Goal: Navigation & Orientation: Find specific page/section

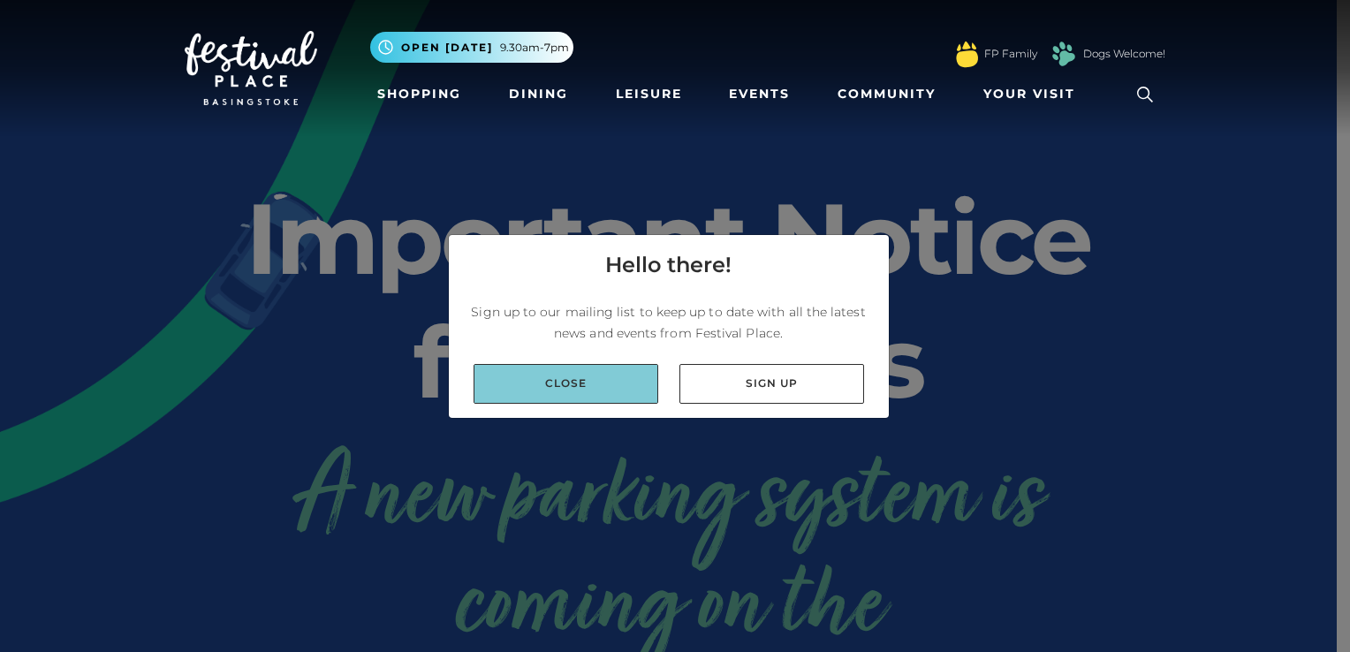
click at [547, 397] on link "Close" at bounding box center [565, 384] width 185 height 40
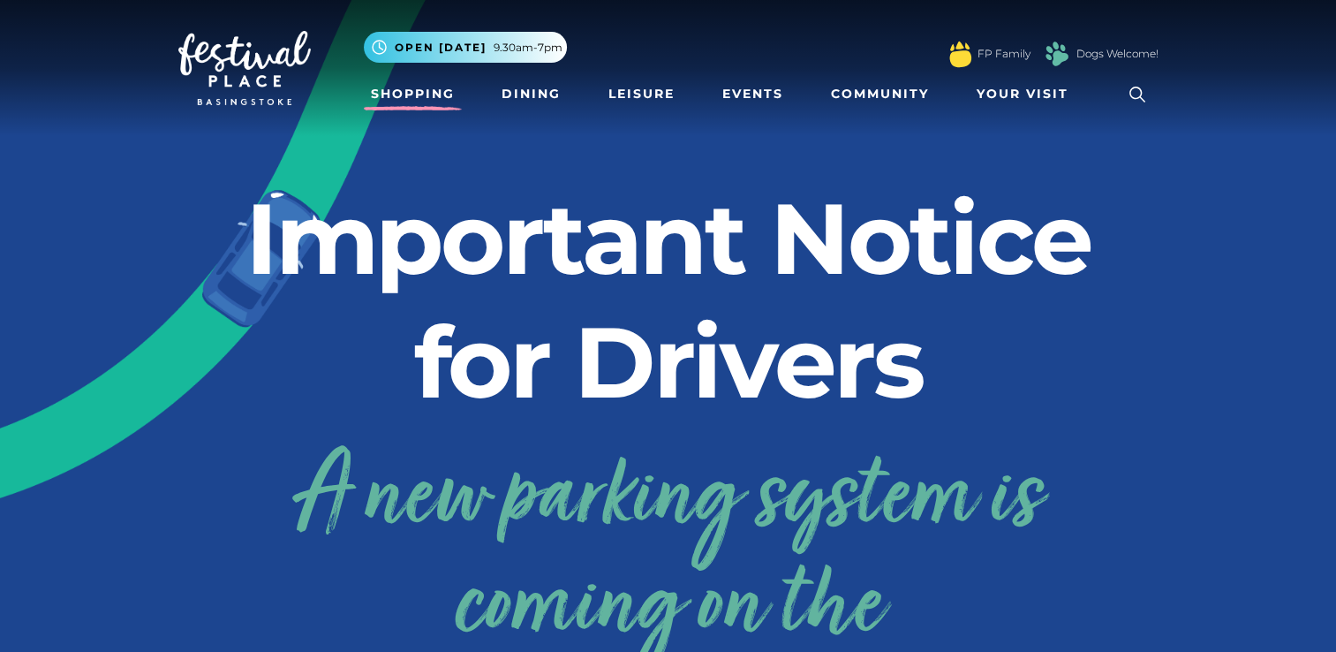
click at [389, 88] on link "Shopping" at bounding box center [413, 94] width 98 height 33
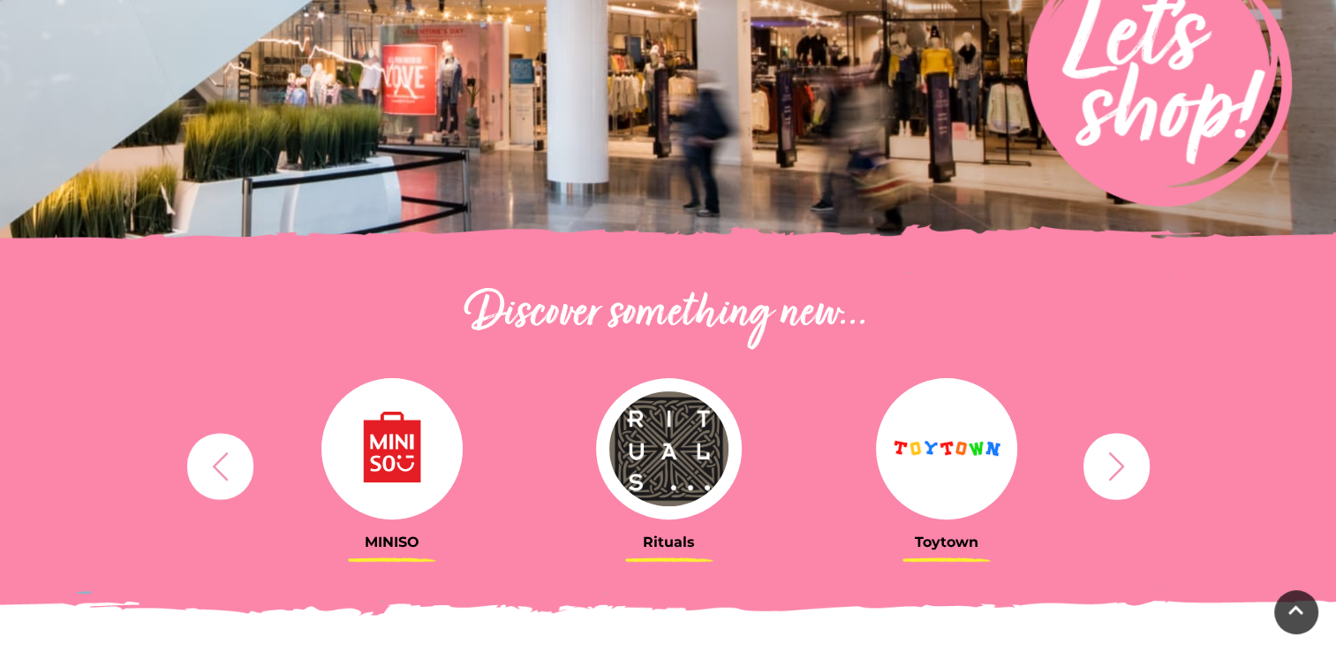
scroll to position [369, 0]
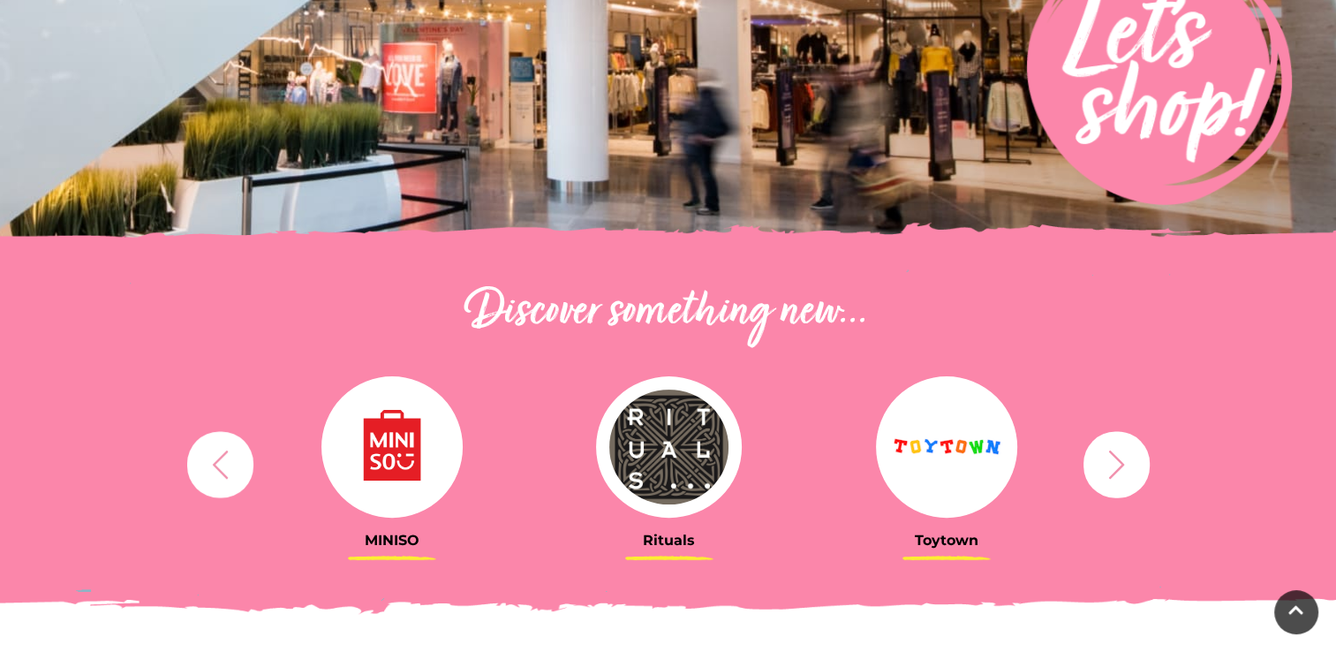
click at [215, 465] on icon "button" at bounding box center [219, 464] width 15 height 28
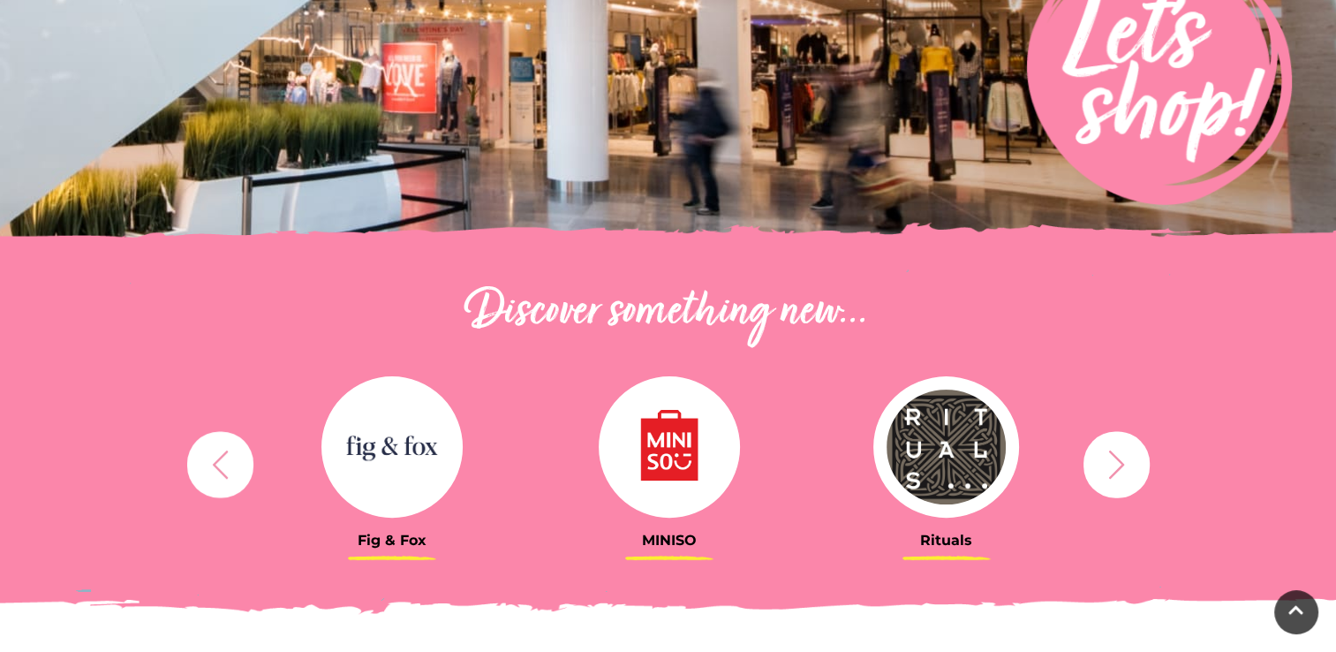
click at [1116, 466] on icon "button" at bounding box center [1116, 464] width 33 height 33
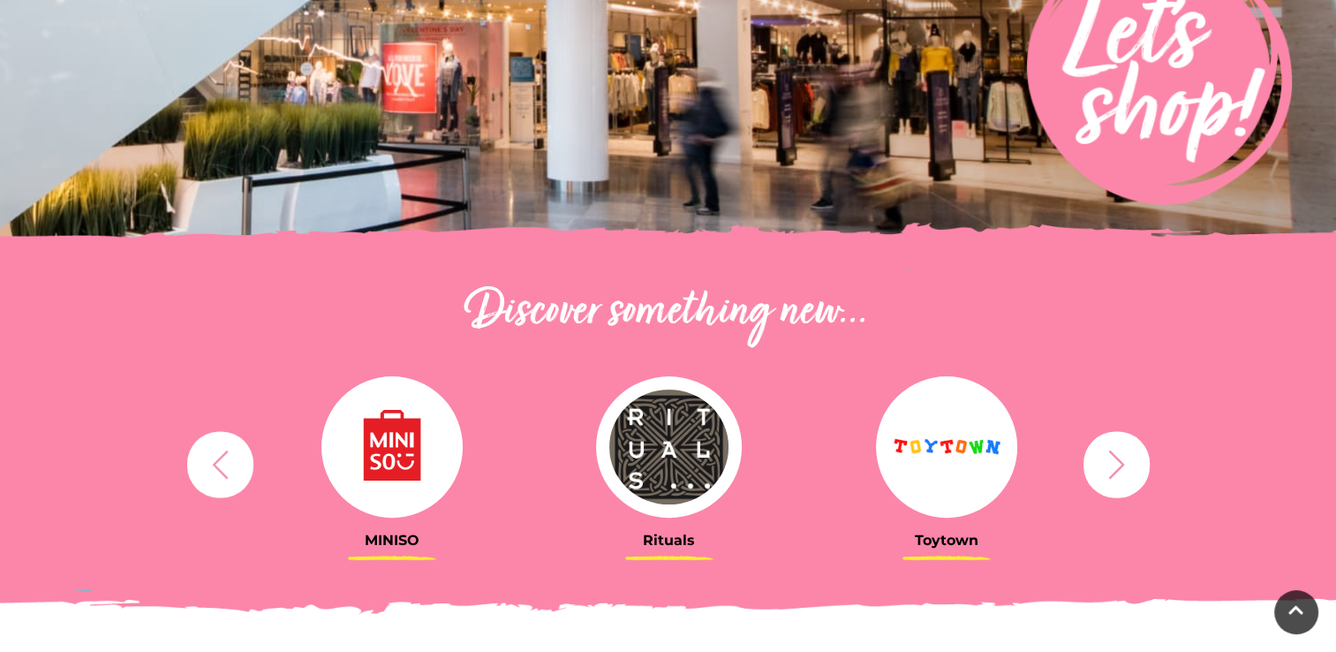
click at [1115, 468] on icon "button" at bounding box center [1116, 464] width 33 height 33
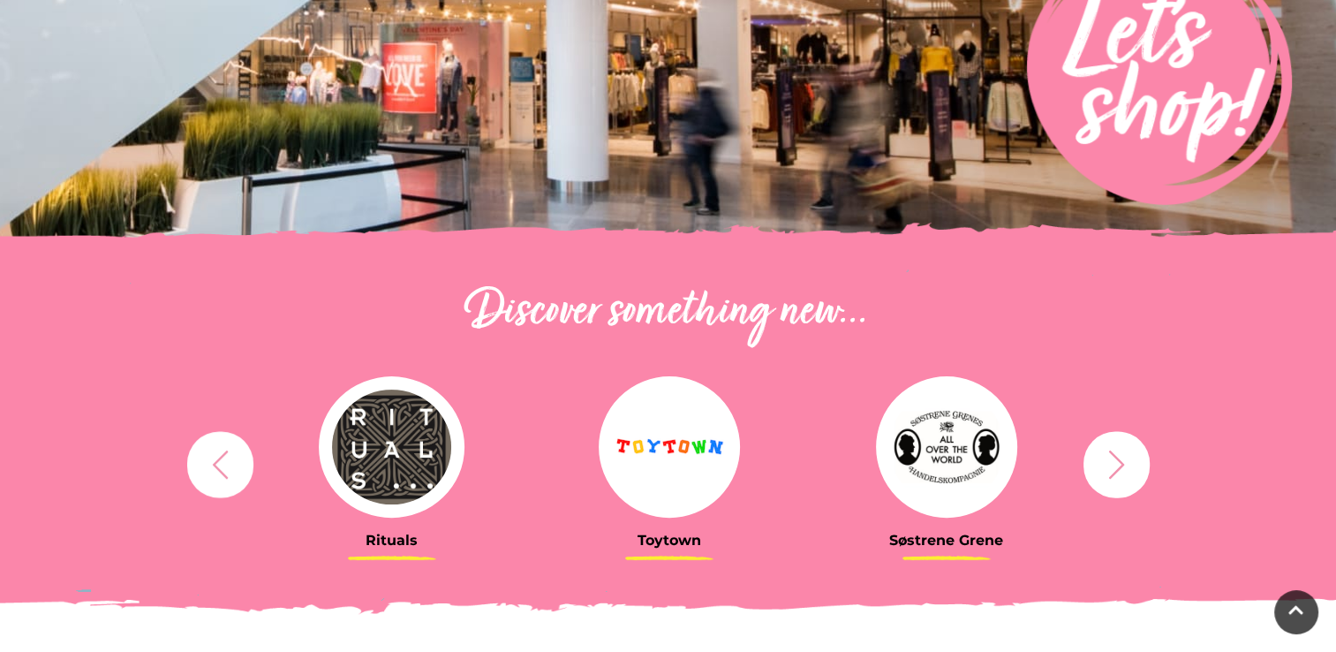
click at [1115, 468] on icon "button" at bounding box center [1116, 464] width 33 height 33
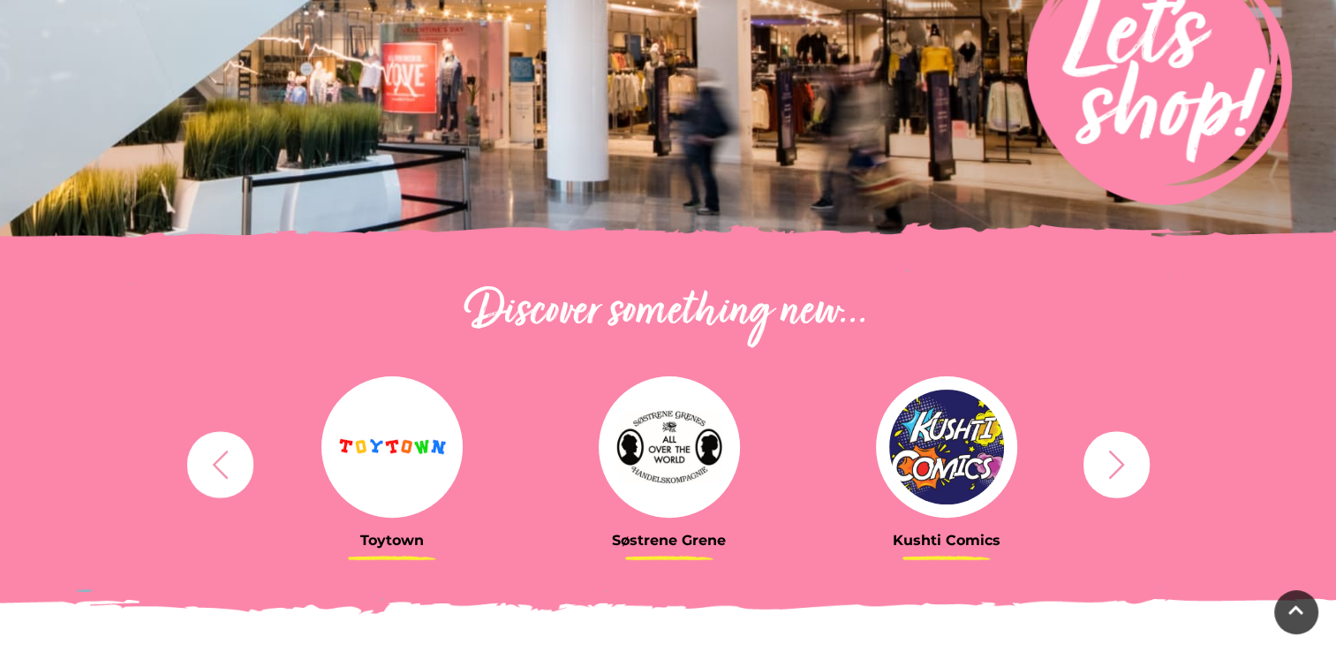
click at [1115, 468] on icon "button" at bounding box center [1116, 464] width 33 height 33
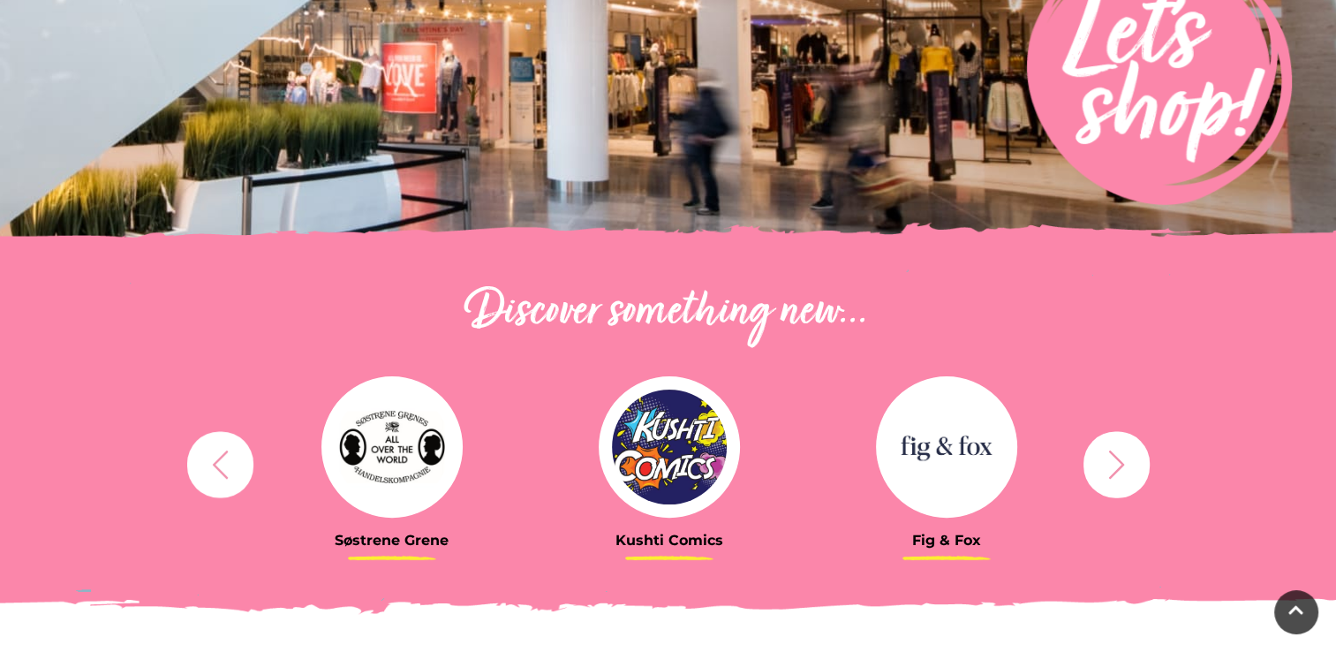
click at [1115, 468] on icon "button" at bounding box center [1116, 464] width 33 height 33
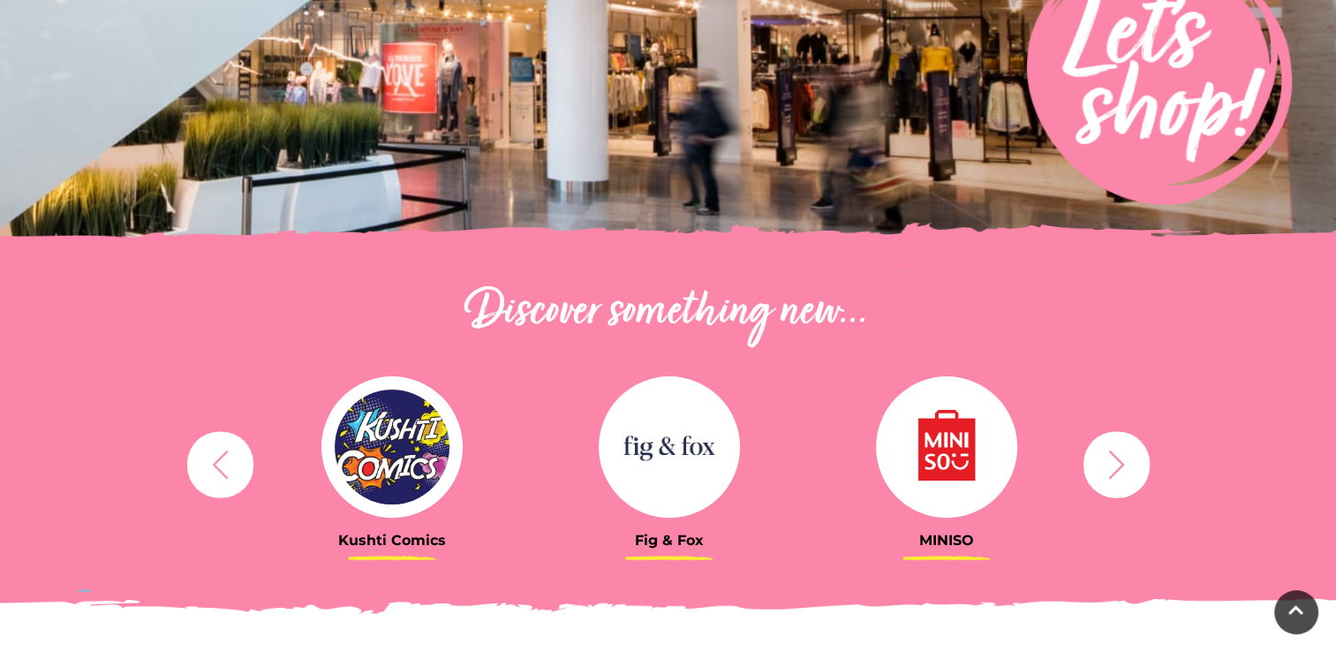
click at [1115, 468] on icon "button" at bounding box center [1116, 464] width 33 height 33
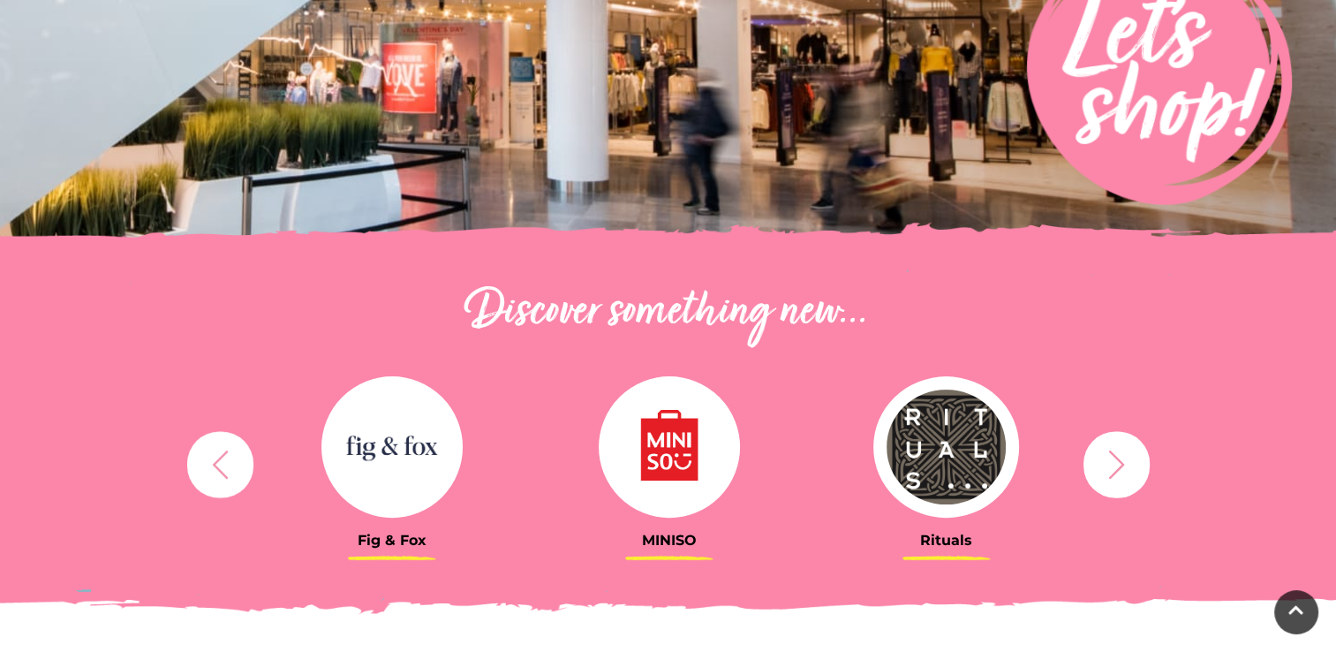
click at [1115, 468] on icon "button" at bounding box center [1116, 464] width 33 height 33
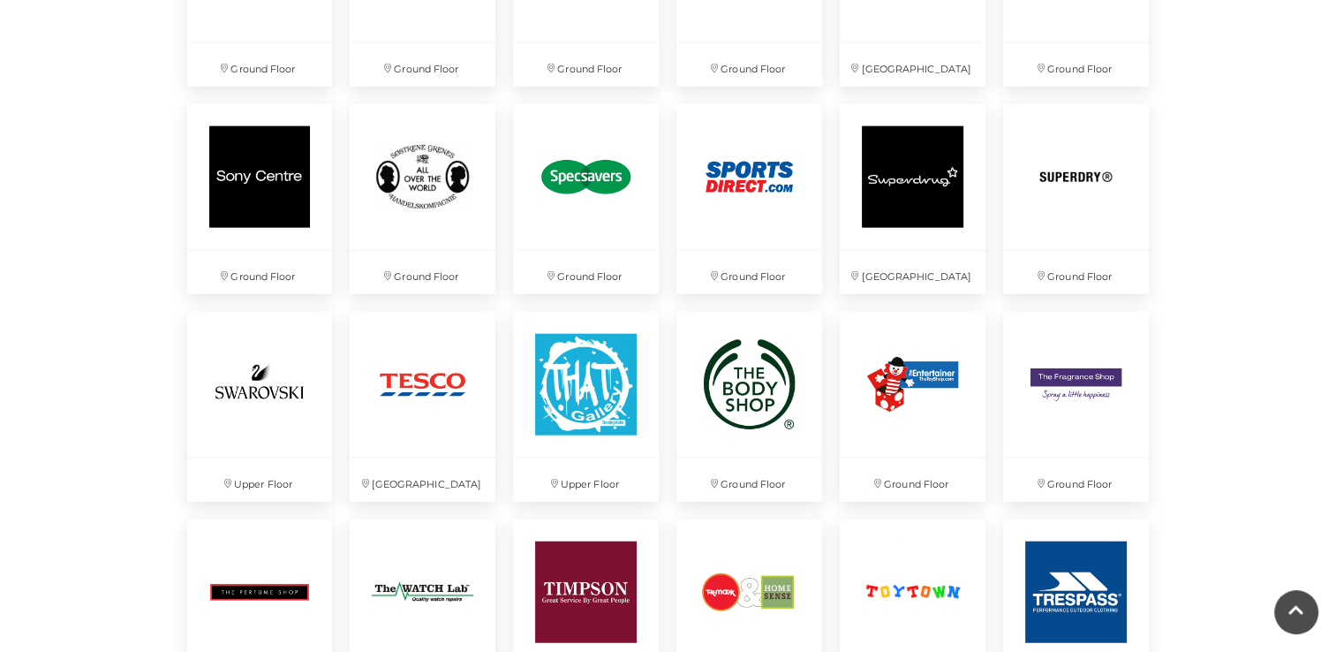
scroll to position [4214, 0]
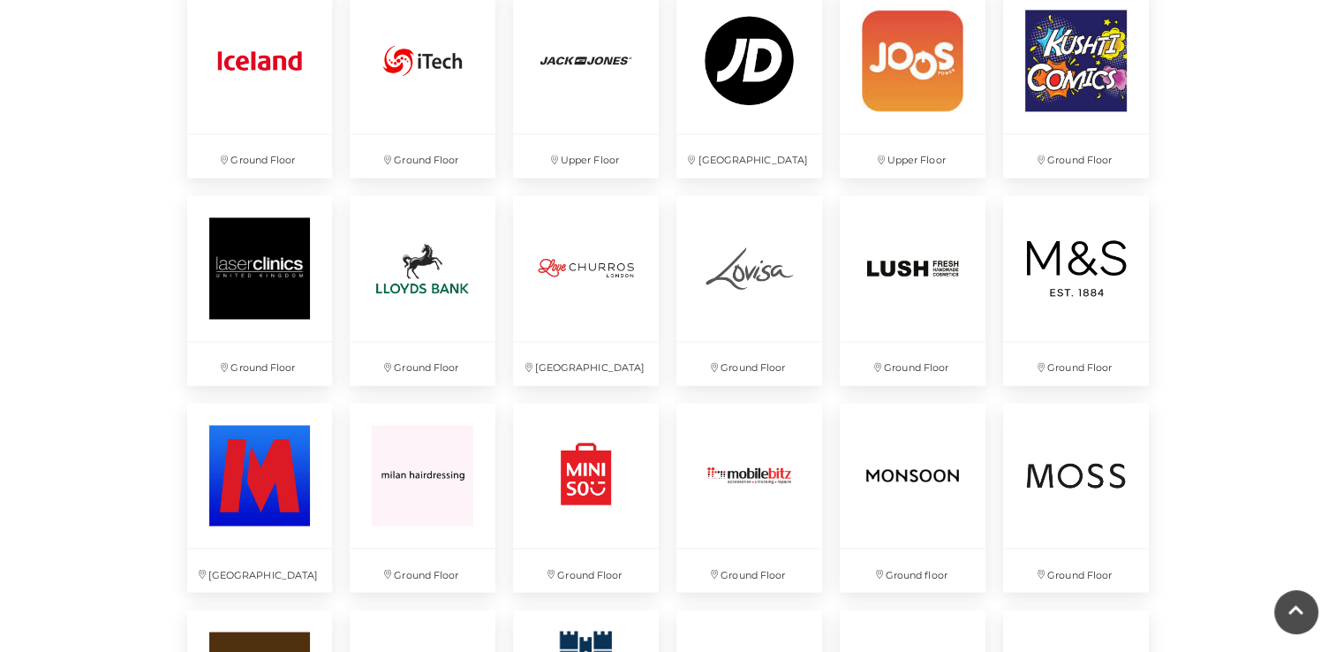
scroll to position [2788, 0]
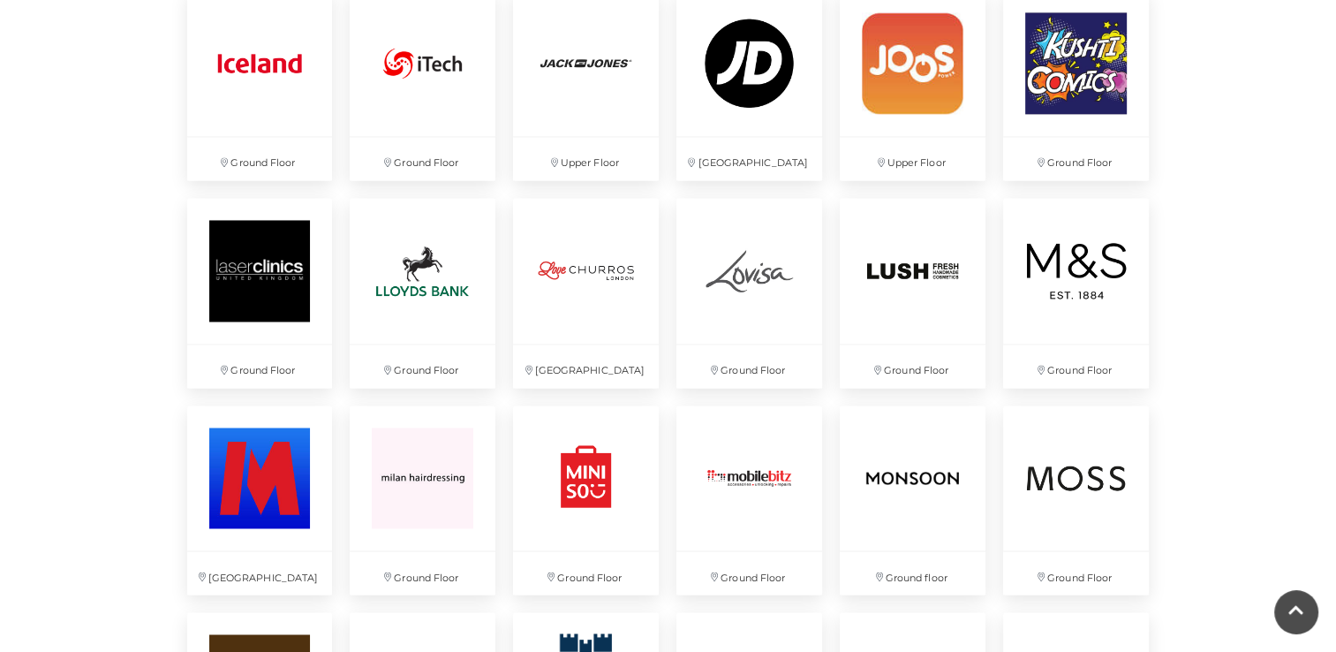
drag, startPoint x: 1215, startPoint y: 232, endPoint x: 1219, endPoint y: 257, distance: 25.0
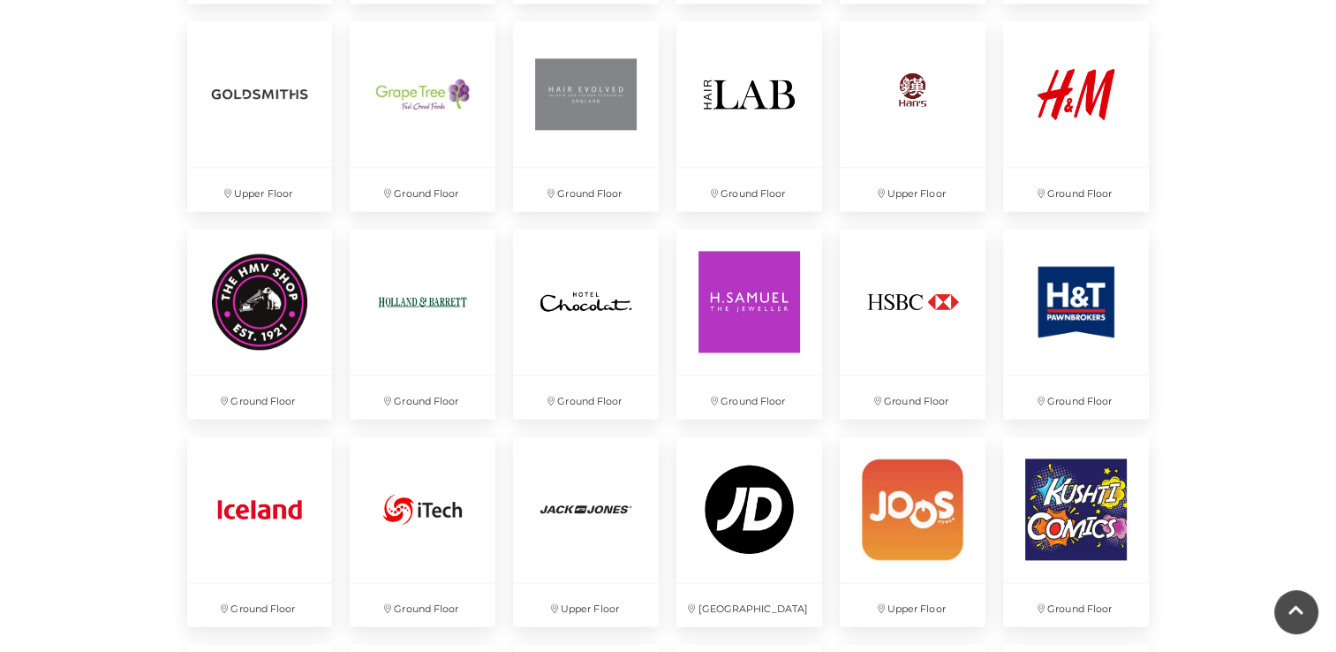
scroll to position [2297, 0]
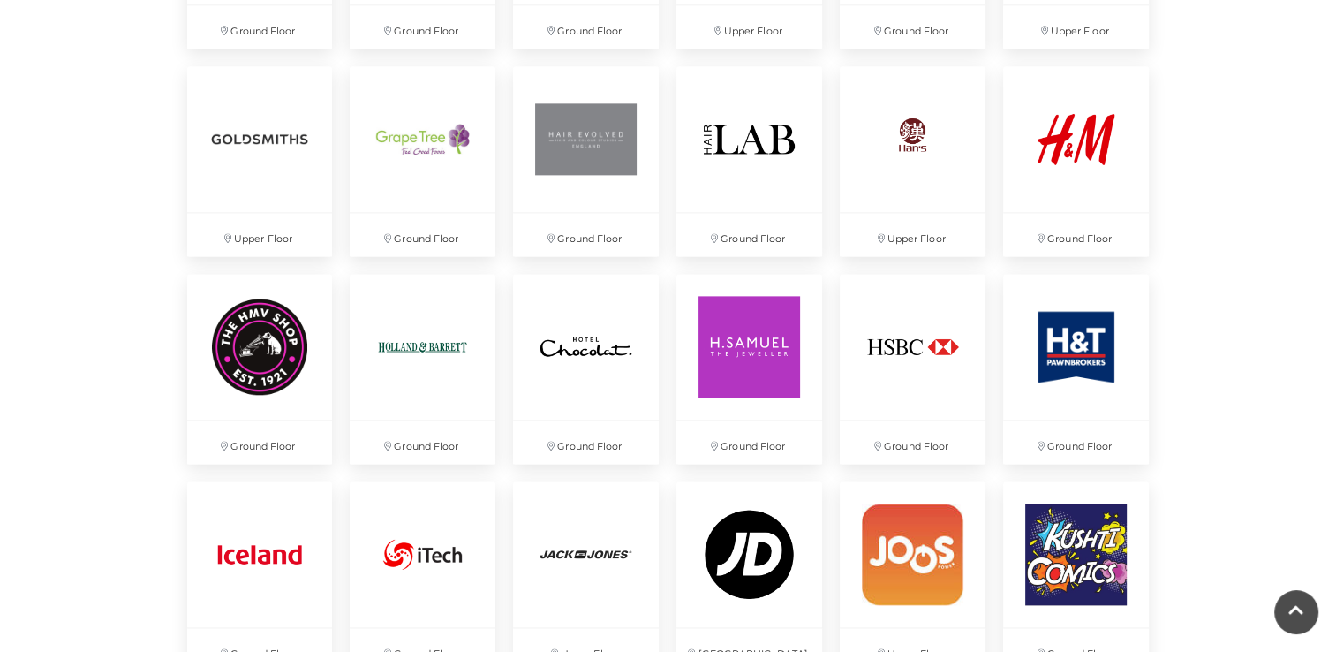
click at [1218, 199] on div "Discover something new... Rituals Toytown Søstrene Grene Kushti Comics Fig & Fox" at bounding box center [668, 332] width 1336 height 5259
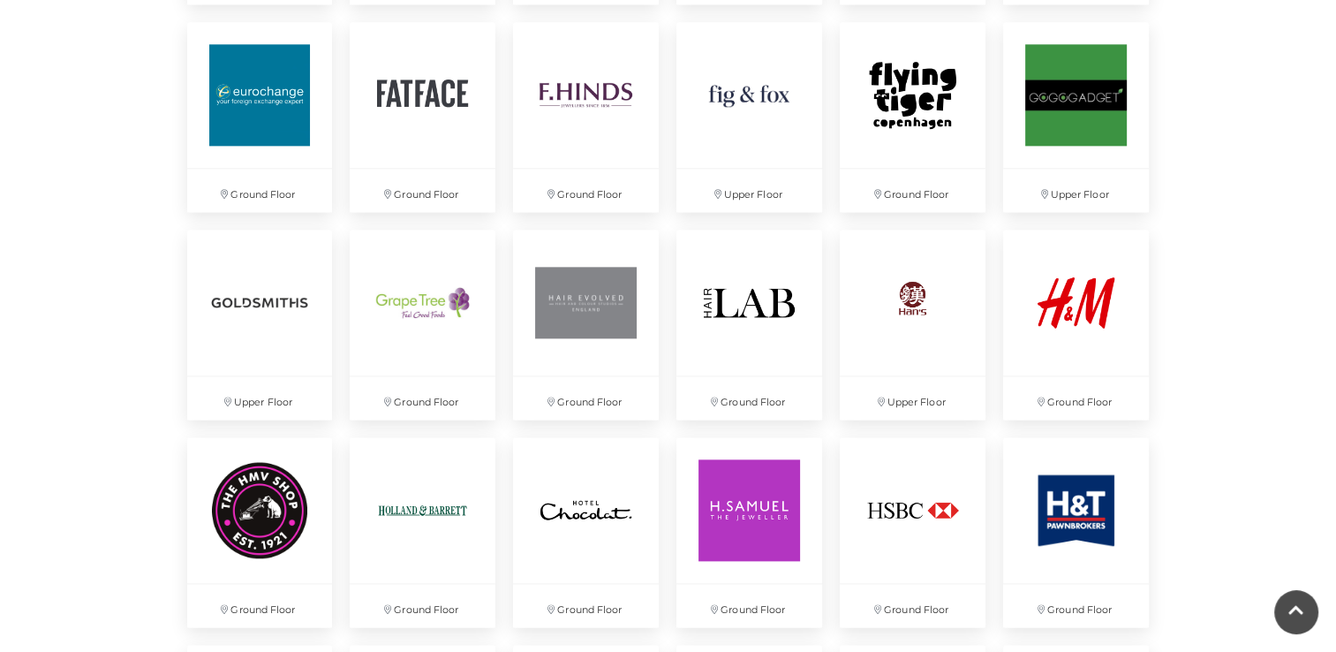
scroll to position [2043, 0]
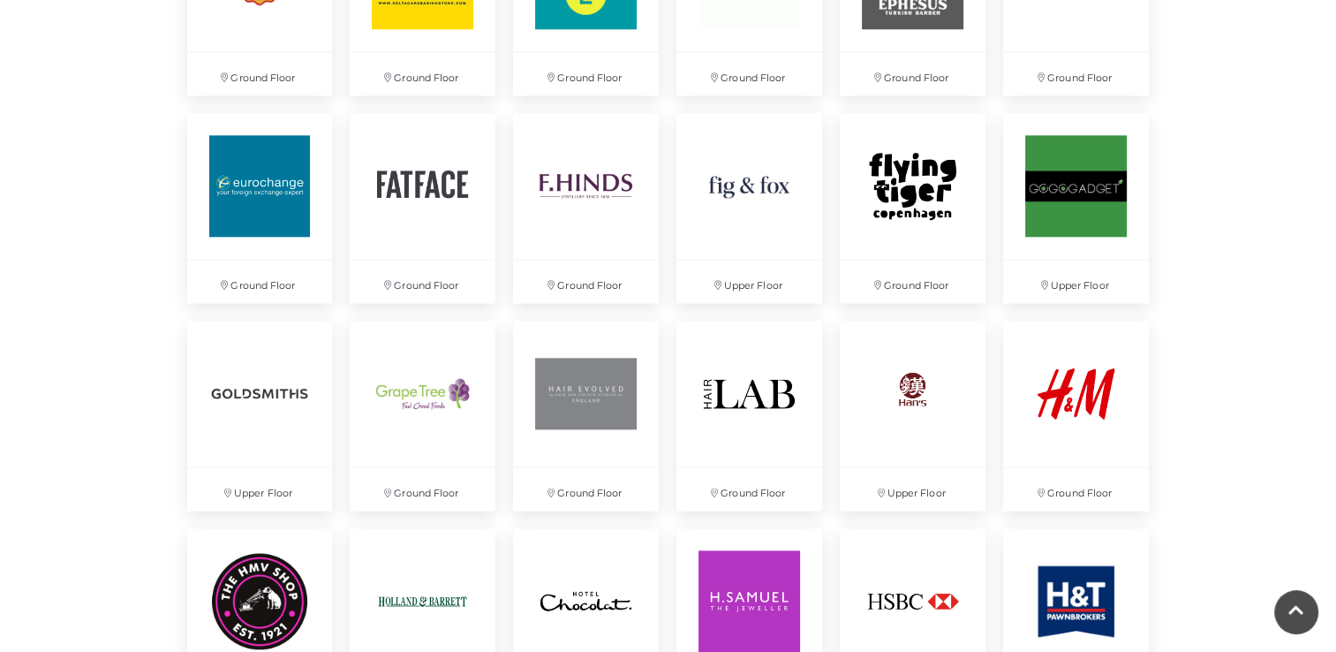
click at [1226, 302] on div "Discover something new... Rituals Toytown Søstrene Grene Kushti Comics Fig & Fox" at bounding box center [668, 586] width 1336 height 5259
click at [1224, 361] on div "Discover something new... Rituals Toytown Søstrene Grene Kushti Comics Fig & Fox" at bounding box center [668, 586] width 1336 height 5259
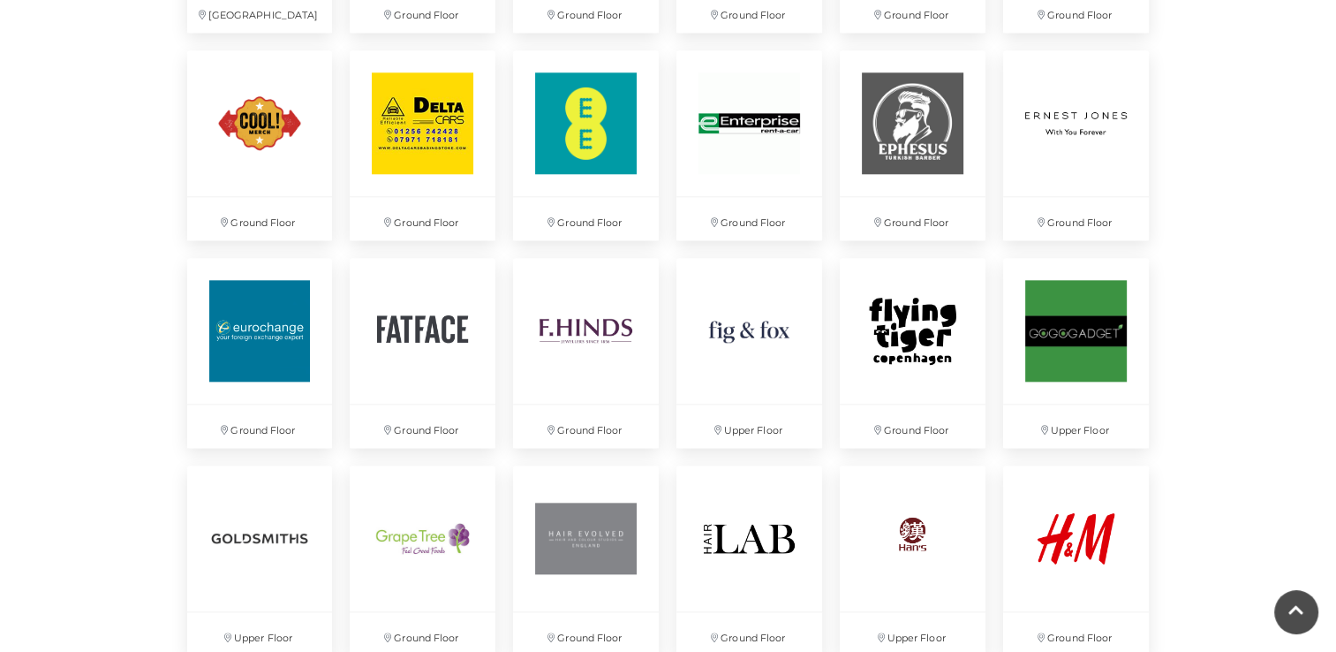
scroll to position [1897, 0]
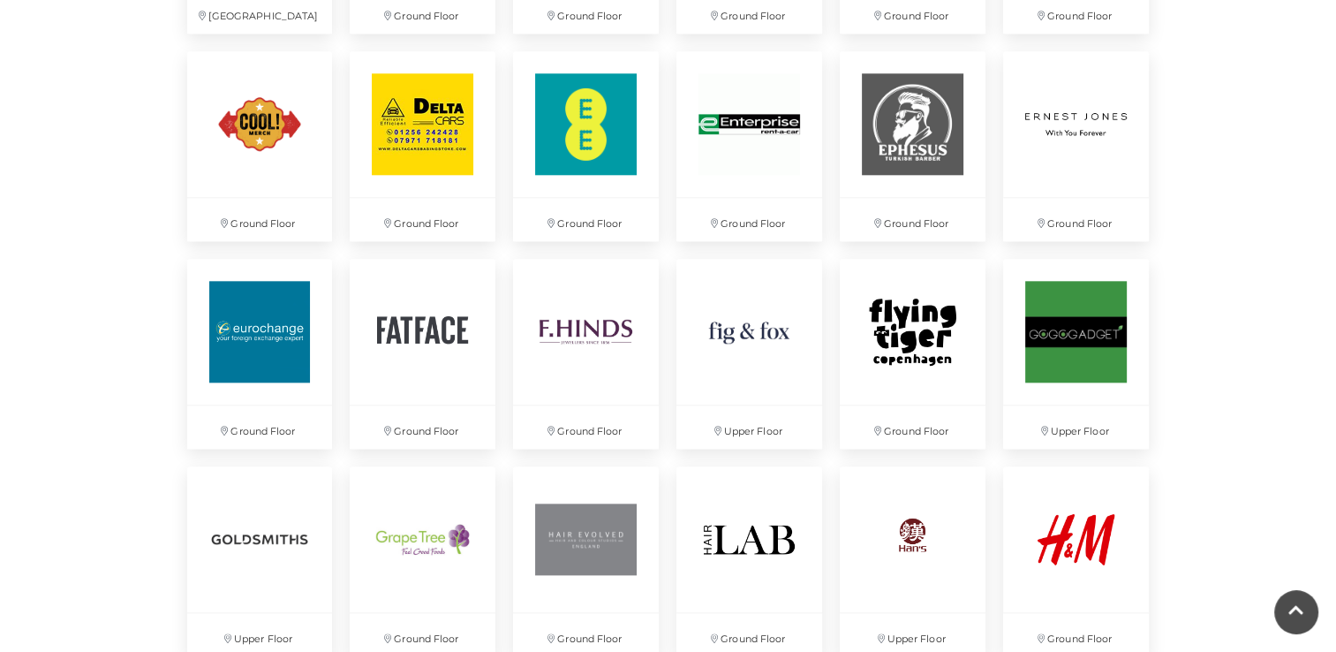
drag, startPoint x: 1224, startPoint y: 361, endPoint x: 1214, endPoint y: 392, distance: 32.4
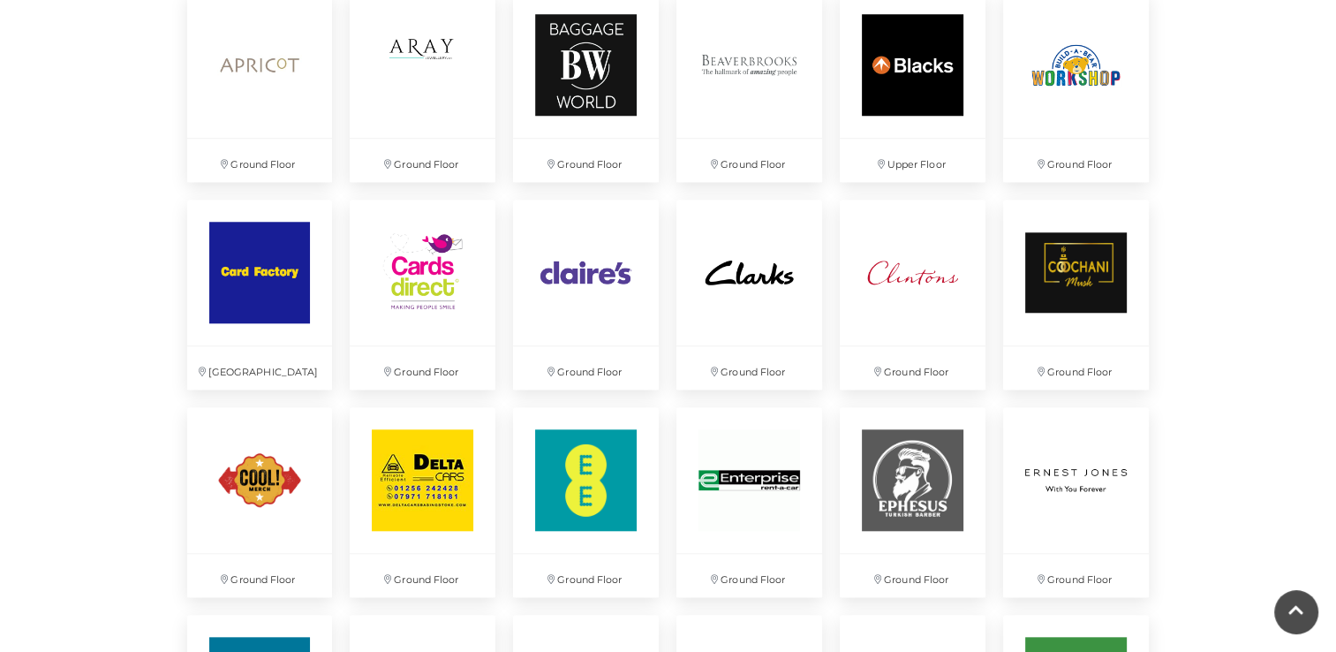
scroll to position [1540, 0]
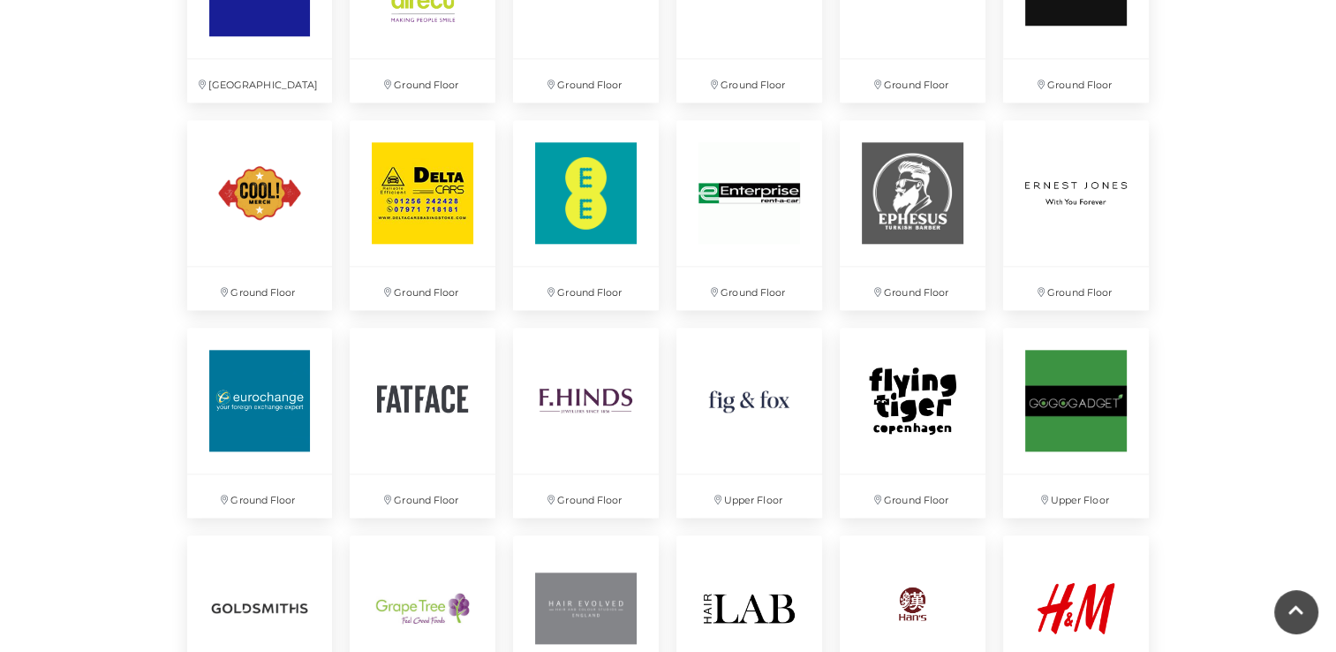
scroll to position [1876, 0]
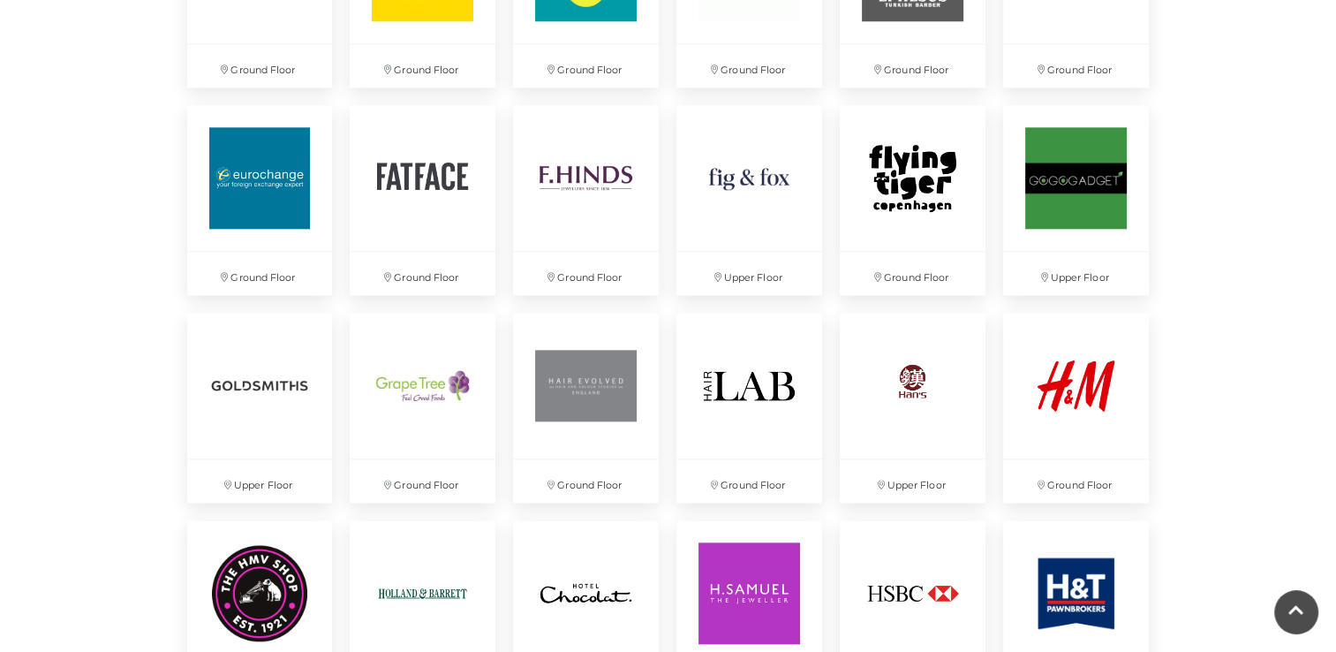
scroll to position [1892, 0]
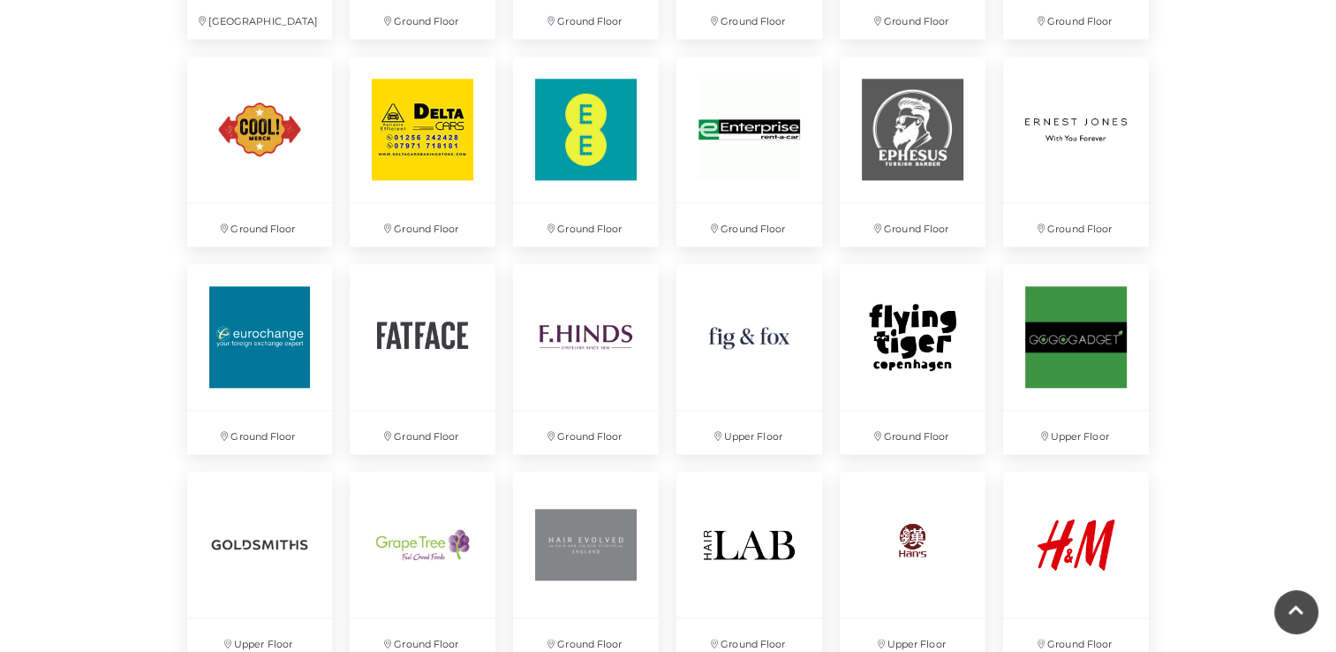
drag, startPoint x: 1248, startPoint y: 292, endPoint x: 1261, endPoint y: 427, distance: 134.9
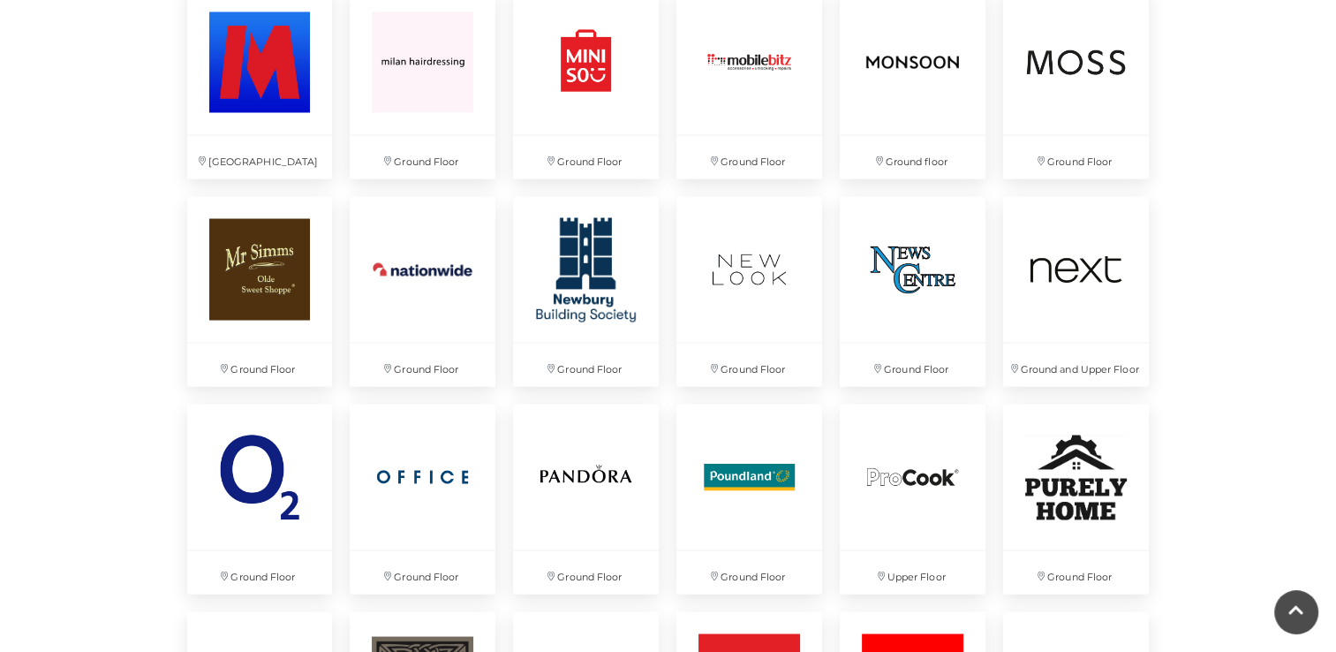
scroll to position [3514, 0]
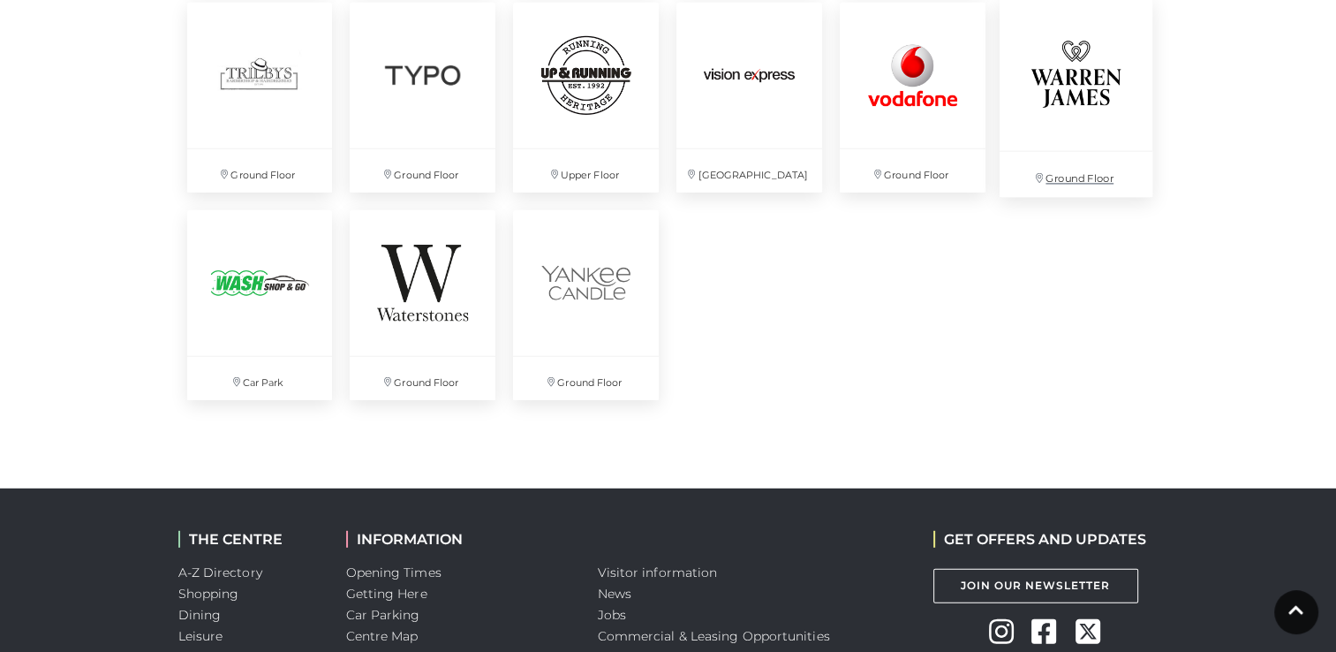
scroll to position [4851, 0]
drag, startPoint x: 1148, startPoint y: 253, endPoint x: 1164, endPoint y: 207, distance: 48.6
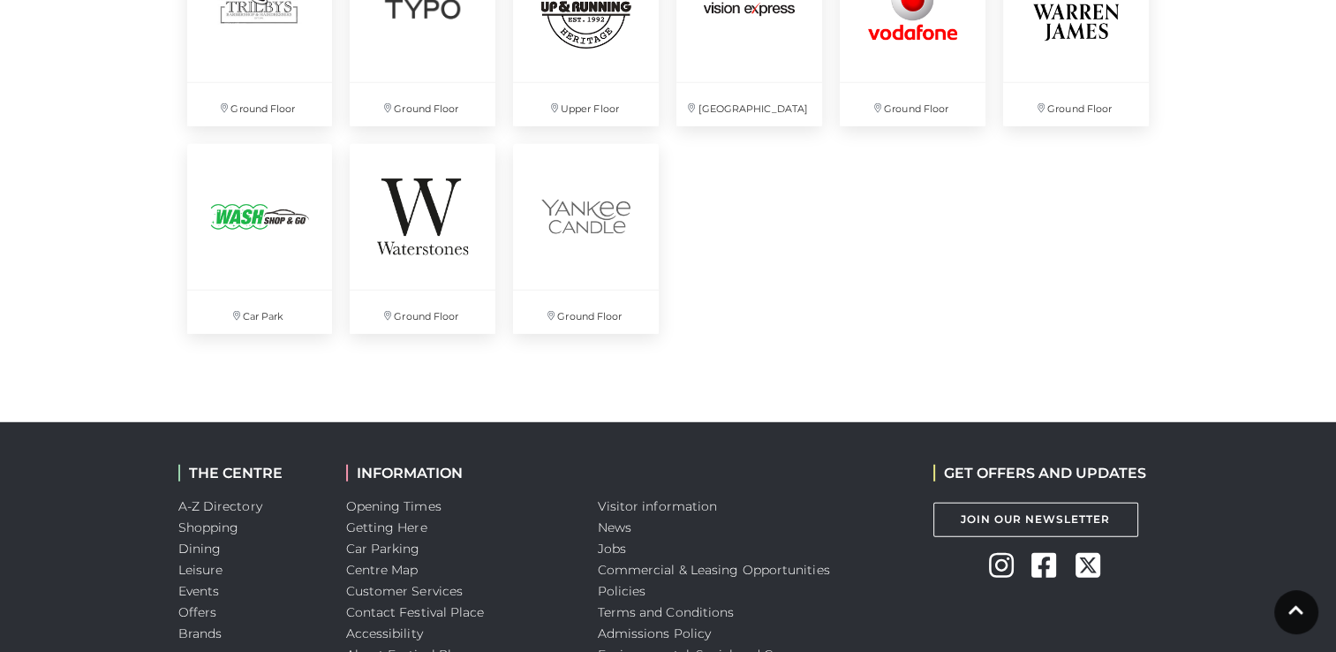
scroll to position [4915, 0]
